Goal: Task Accomplishment & Management: Use online tool/utility

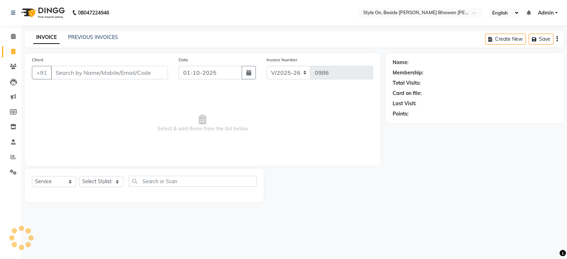
select select "4700"
select select "service"
click at [72, 72] on input "Client" at bounding box center [109, 72] width 117 height 13
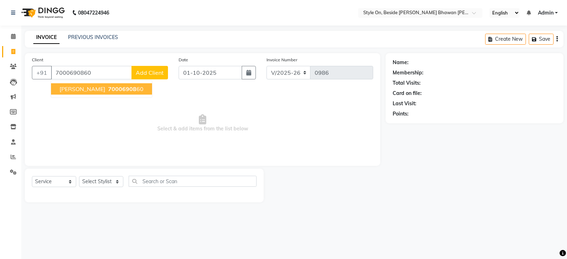
type input "7000690860"
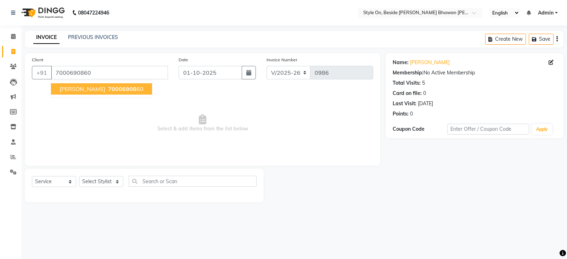
click at [83, 88] on span "[PERSON_NAME]" at bounding box center [83, 88] width 46 height 7
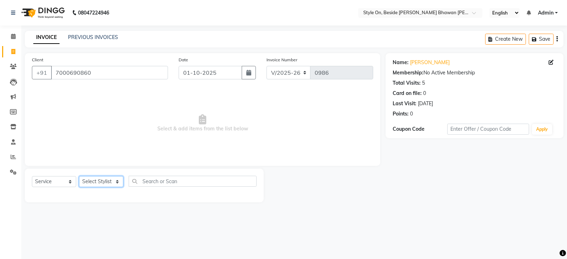
click at [104, 184] on select "Select Stylist [PERSON_NAME] Anju [PERSON_NAME] [PERSON_NAME] [PERSON_NAME] [PE…" at bounding box center [101, 181] width 44 height 11
select select "27820"
click at [79, 176] on select "Select Stylist [PERSON_NAME] Anju [PERSON_NAME] [PERSON_NAME] [PERSON_NAME] [PE…" at bounding box center [101, 181] width 44 height 11
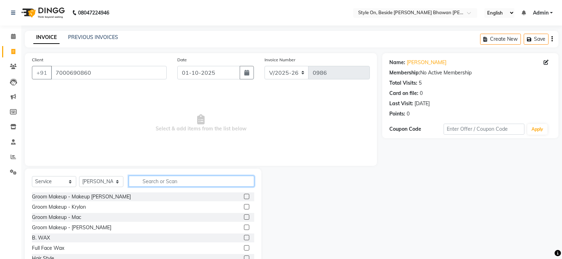
click at [168, 181] on input "text" at bounding box center [191, 181] width 125 height 11
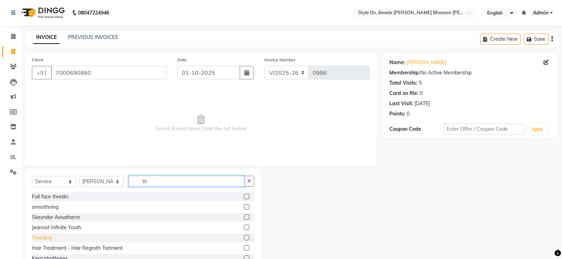
type input "th"
click at [44, 235] on div "Threding" at bounding box center [42, 237] width 20 height 7
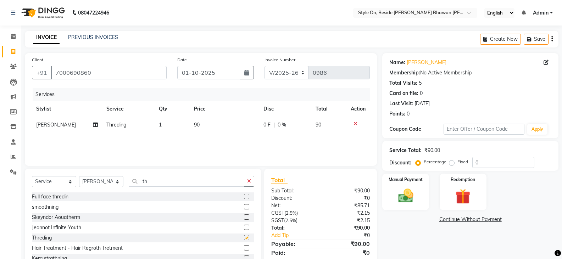
checkbox input "false"
click at [214, 120] on td "90" at bounding box center [224, 125] width 69 height 16
select select "27820"
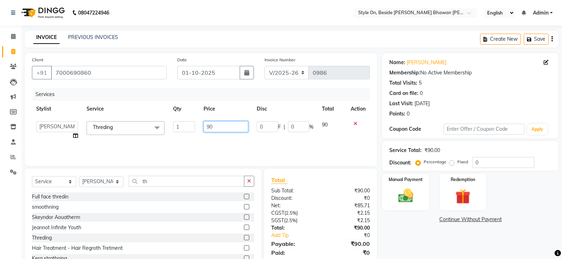
drag, startPoint x: 215, startPoint y: 123, endPoint x: 206, endPoint y: 125, distance: 9.5
click at [206, 125] on input "90" at bounding box center [225, 126] width 44 height 11
type input "80"
click at [405, 196] on img at bounding box center [405, 196] width 25 height 18
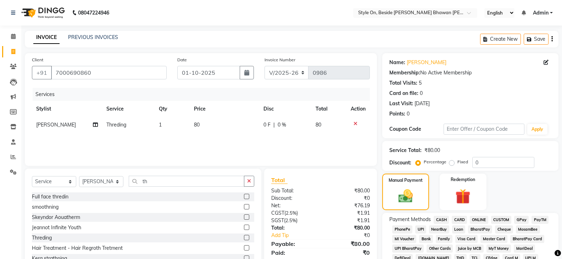
click at [440, 219] on span "CASH" at bounding box center [440, 220] width 15 height 8
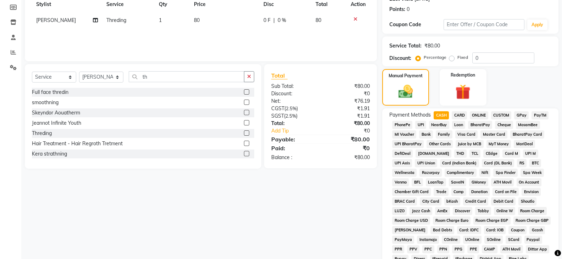
scroll to position [177, 0]
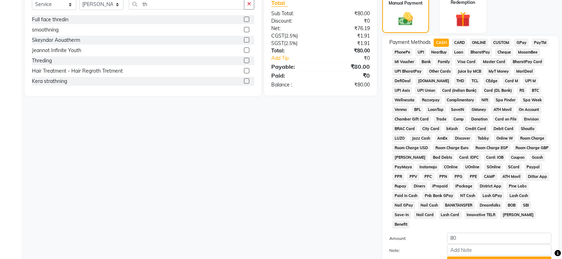
click at [472, 257] on button "Add Payment" at bounding box center [499, 262] width 104 height 11
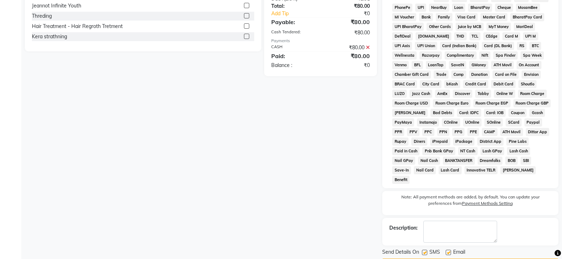
scroll to position [234, 0]
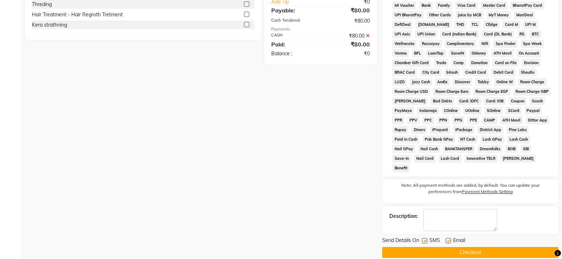
click at [455, 247] on button "Checkout" at bounding box center [470, 252] width 176 height 11
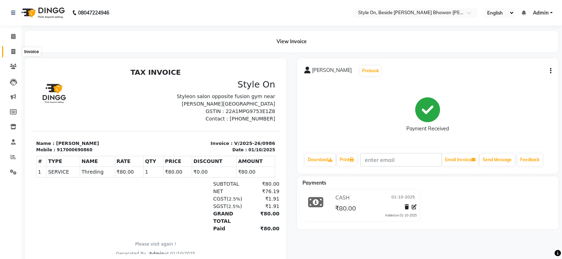
click at [10, 50] on span at bounding box center [13, 52] width 12 height 8
select select "service"
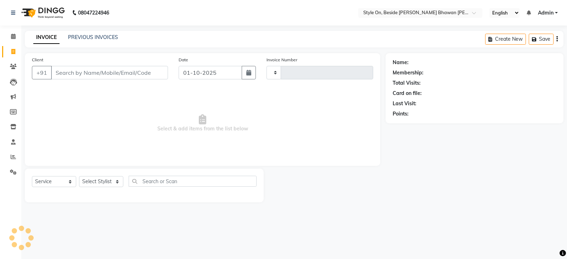
type input "0987"
select select "4700"
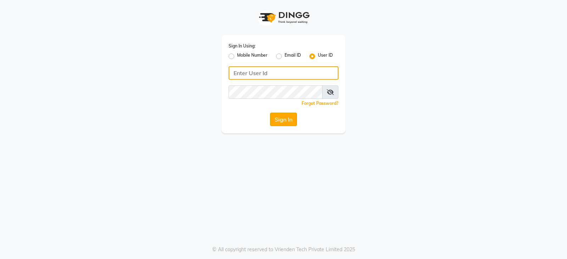
type input "styleonsalon"
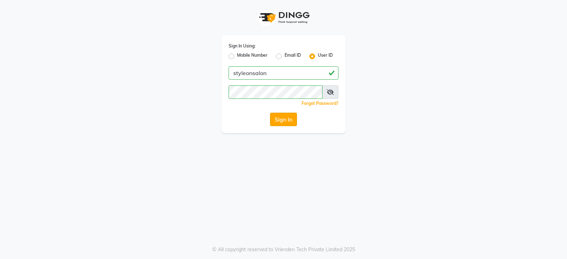
click at [293, 121] on button "Sign In" at bounding box center [283, 119] width 27 height 13
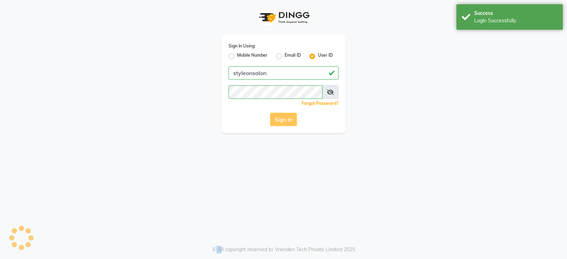
click at [293, 121] on div "Sign In" at bounding box center [284, 119] width 110 height 13
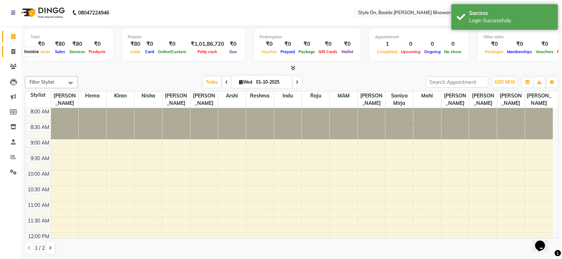
click at [9, 51] on span at bounding box center [13, 52] width 12 height 8
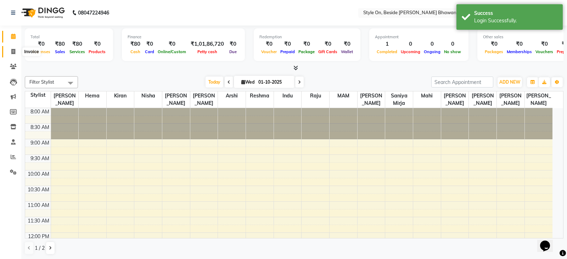
select select "4700"
select select "service"
